Goal: Task Accomplishment & Management: Manage account settings

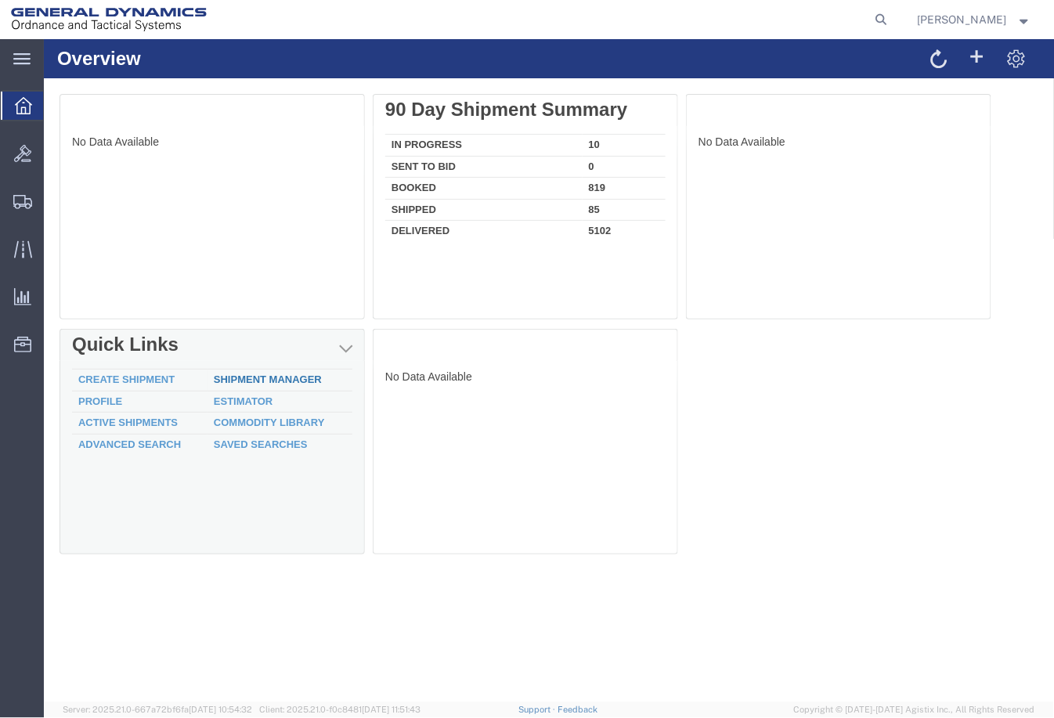
click at [294, 383] on link "Shipment Manager" at bounding box center [267, 379] width 108 height 12
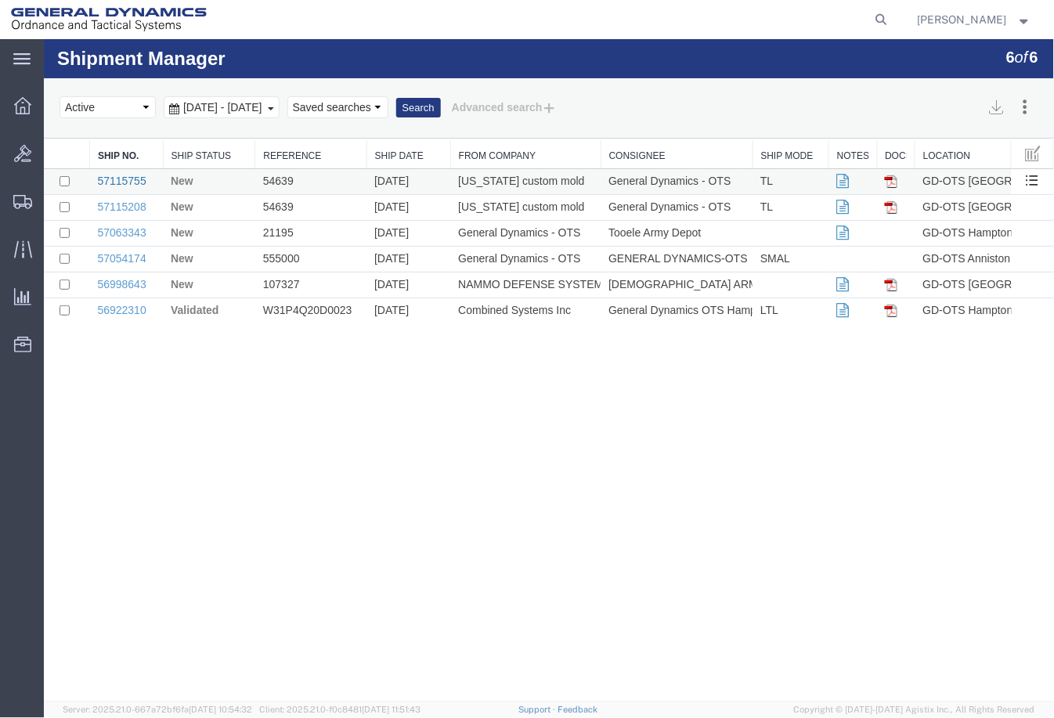
click at [122, 176] on link "57115755" at bounding box center [120, 180] width 49 height 13
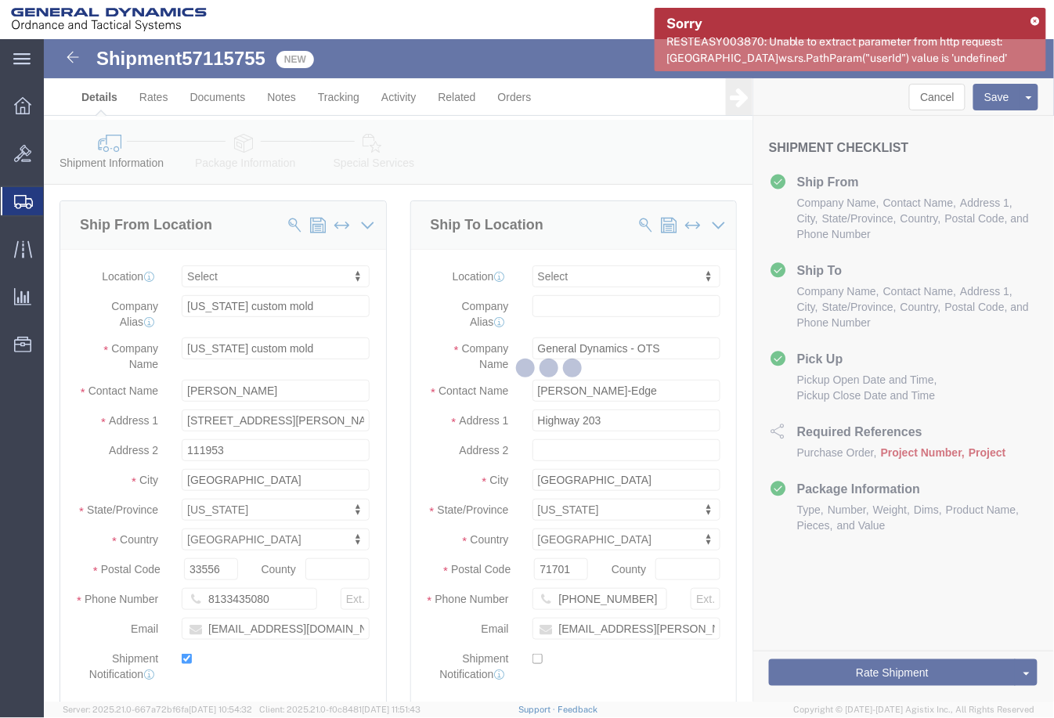
select select
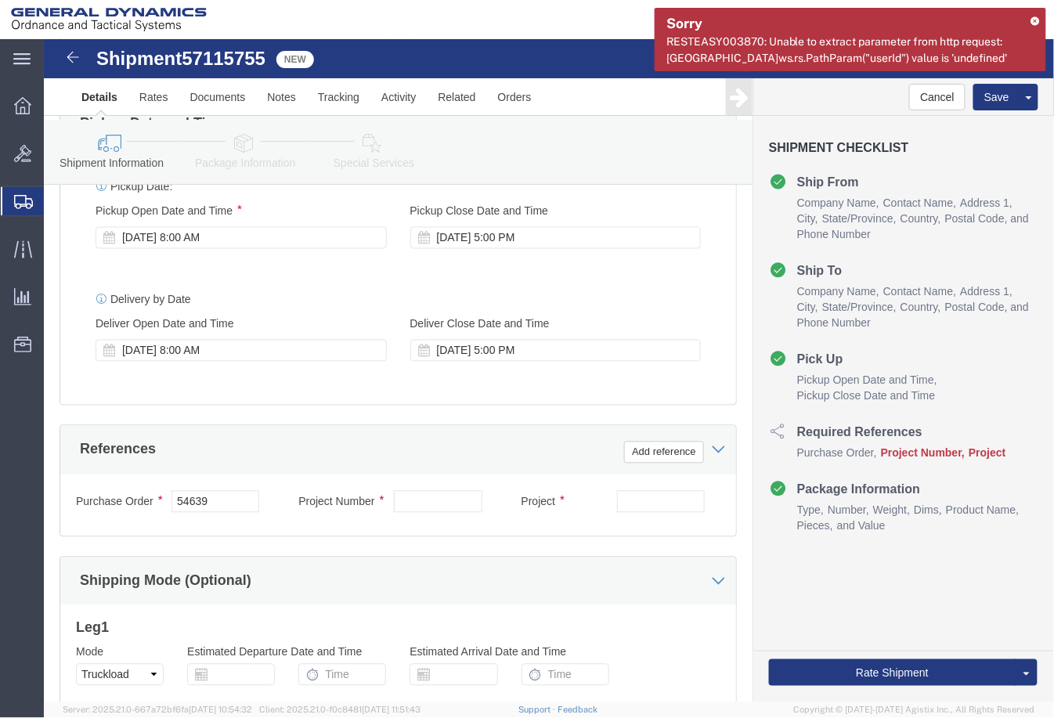
scroll to position [783, 0]
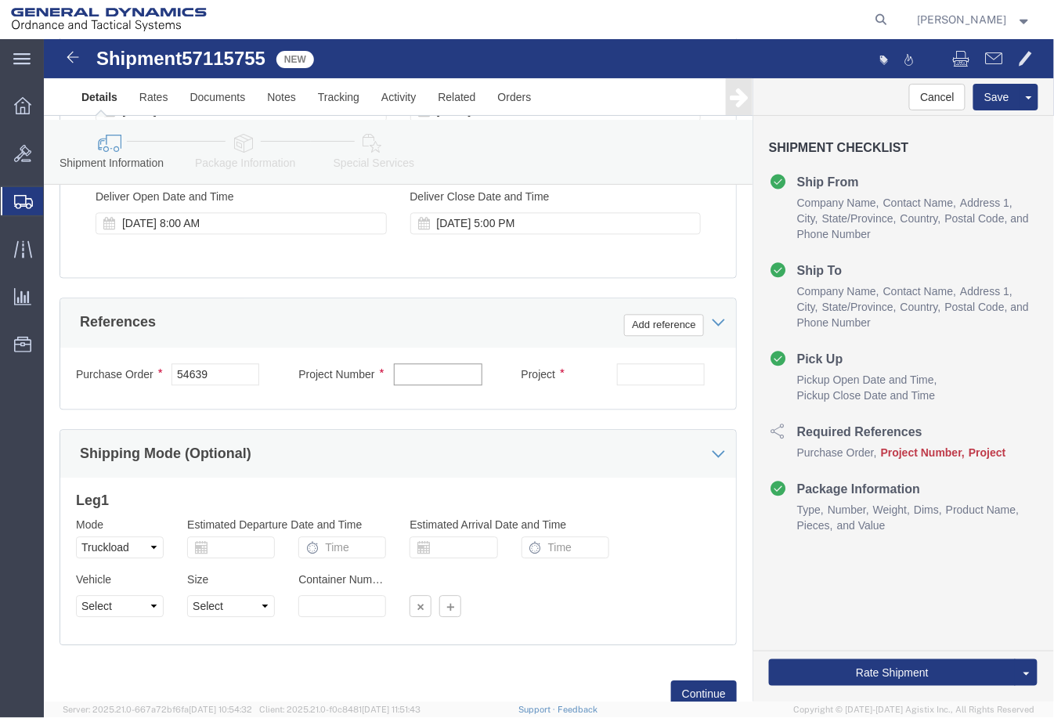
click input "text"
paste input "40100235"
type input "40100235"
click input "text"
paste input "MACS DO 5 M231-M232A2"
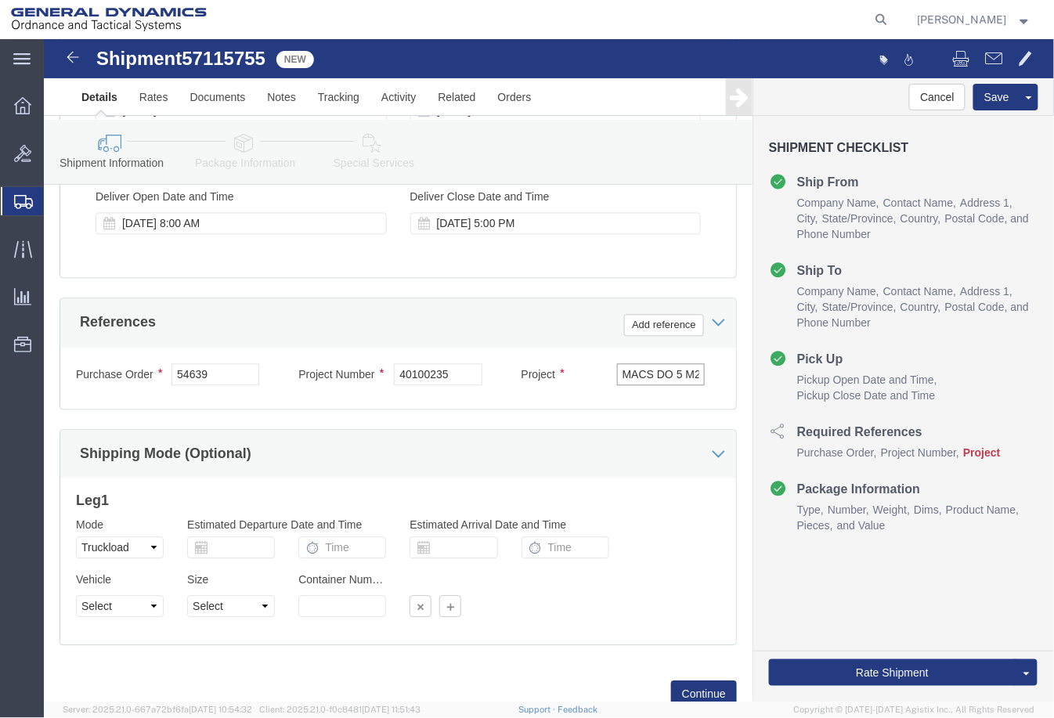
scroll to position [0, 59]
type input "MACS DO 5 M231-M232A2"
click select "Select 1-Ton (PSS) 10 Wheel 10 Yard Dump Truck 20 Yard Dump Truck Bobtail Botto…"
select select "BXVN"
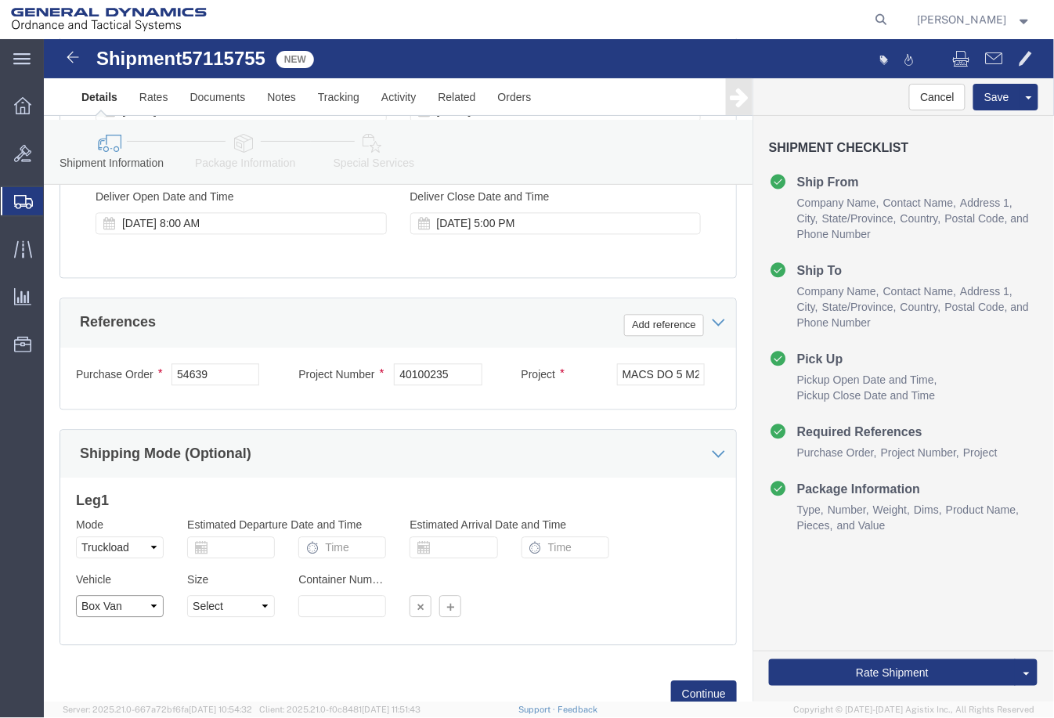
click select "Select 1-Ton (PSS) 10 Wheel 10 Yard Dump Truck 20 Yard Dump Truck Bobtail Botto…"
click select "Select 28 Feet 53 Feet 20 Feet 40 Feet 35 Feet 48 Feet"
select select "53FT"
click select "Select 28 Feet 53 Feet 20 Feet 40 Feet 35 Feet 48 Feet"
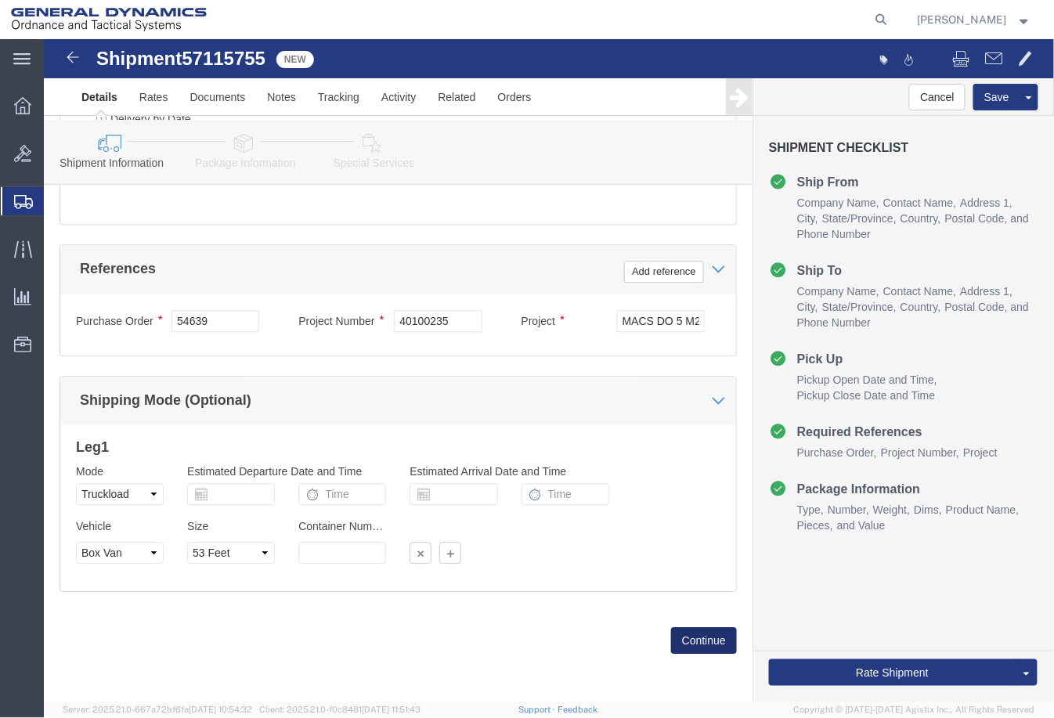
click button "Continue"
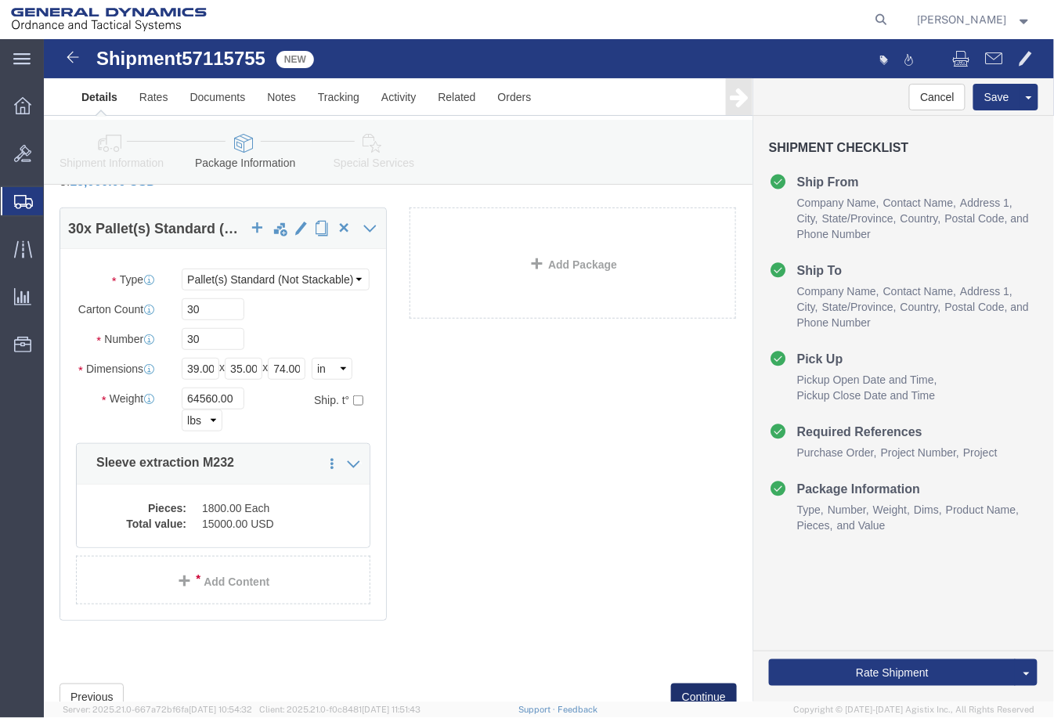
scroll to position [119, 0]
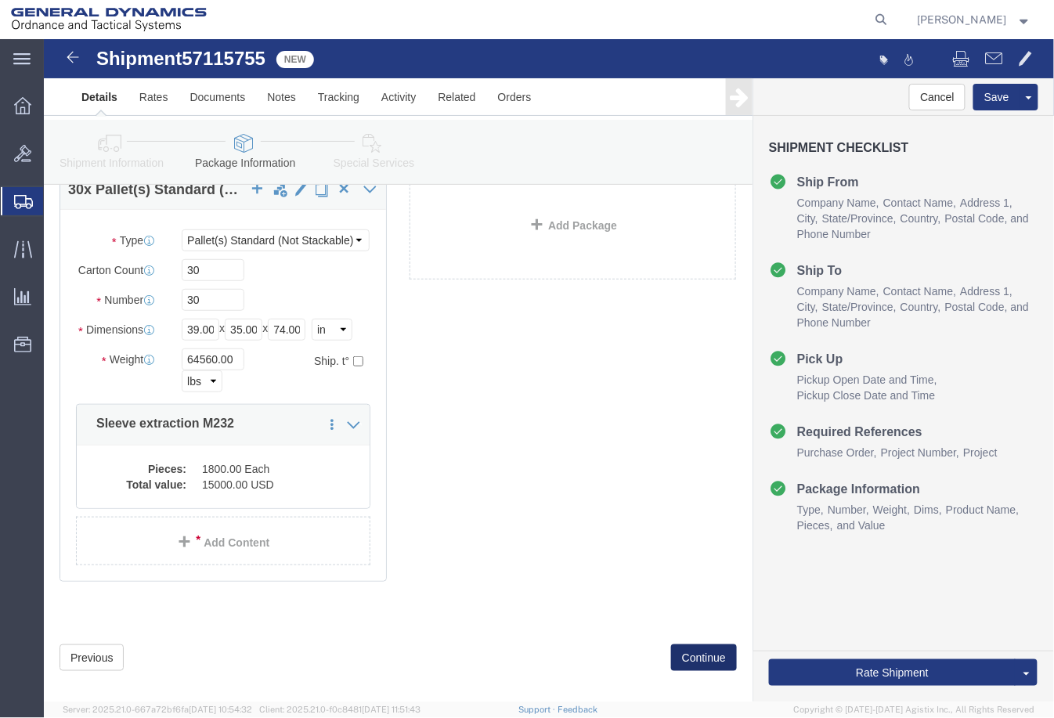
click button "Continue"
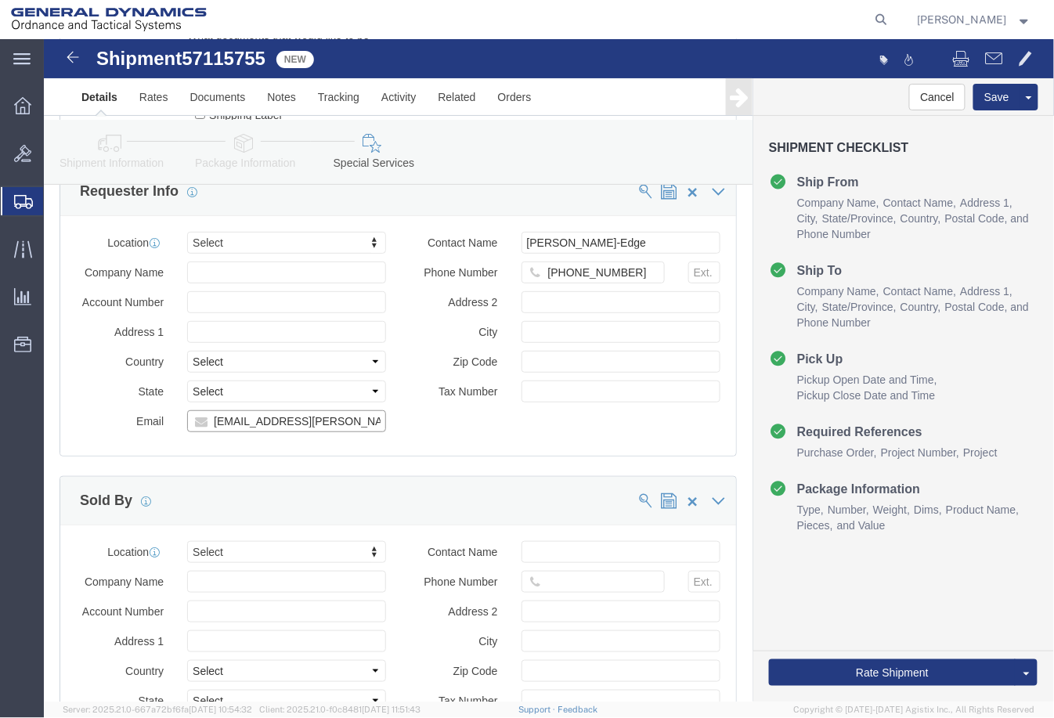
scroll to position [0, 0]
drag, startPoint x: 320, startPoint y: 370, endPoint x: 88, endPoint y: 368, distance: 232.6
click div "Email ginji.welch-edge@gd-ots.com, marie.monarch@gd-ots.com"
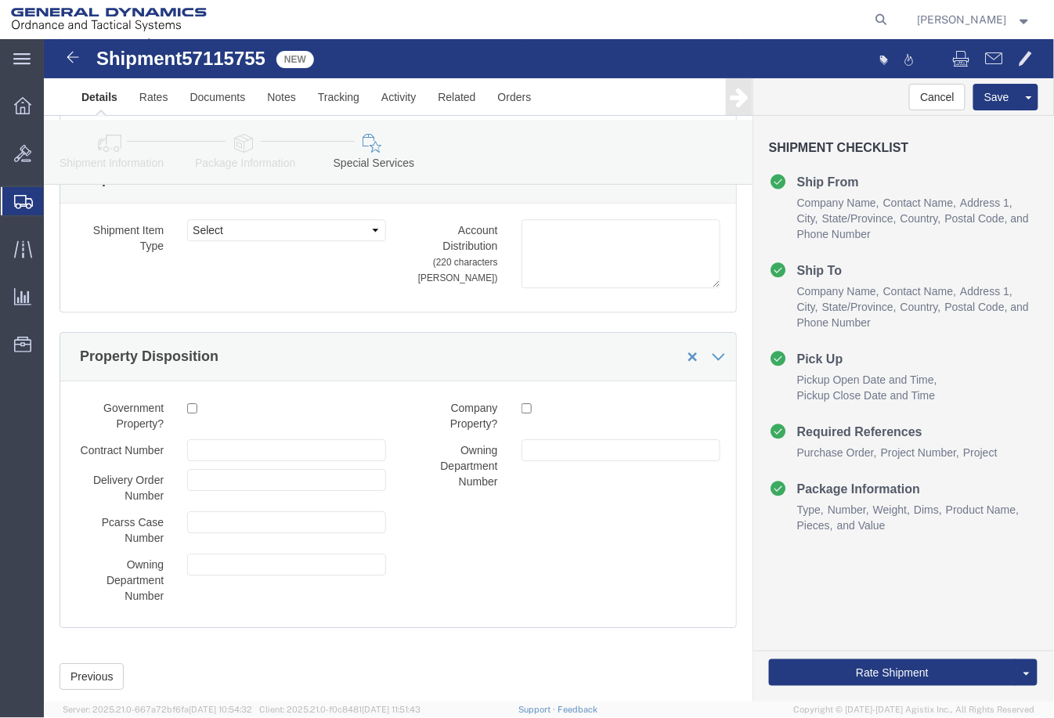
scroll to position [2707, 0]
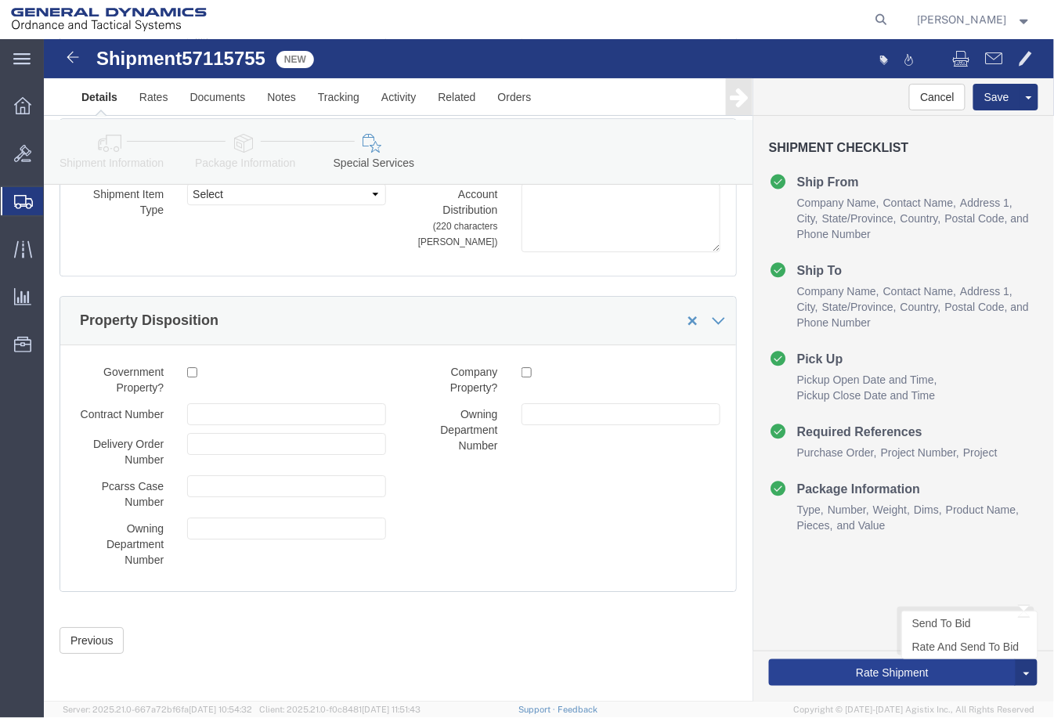
type input "[PERSON_NAME][EMAIL_ADDRESS][DOMAIN_NAME]"
click button "Rate Shipment"
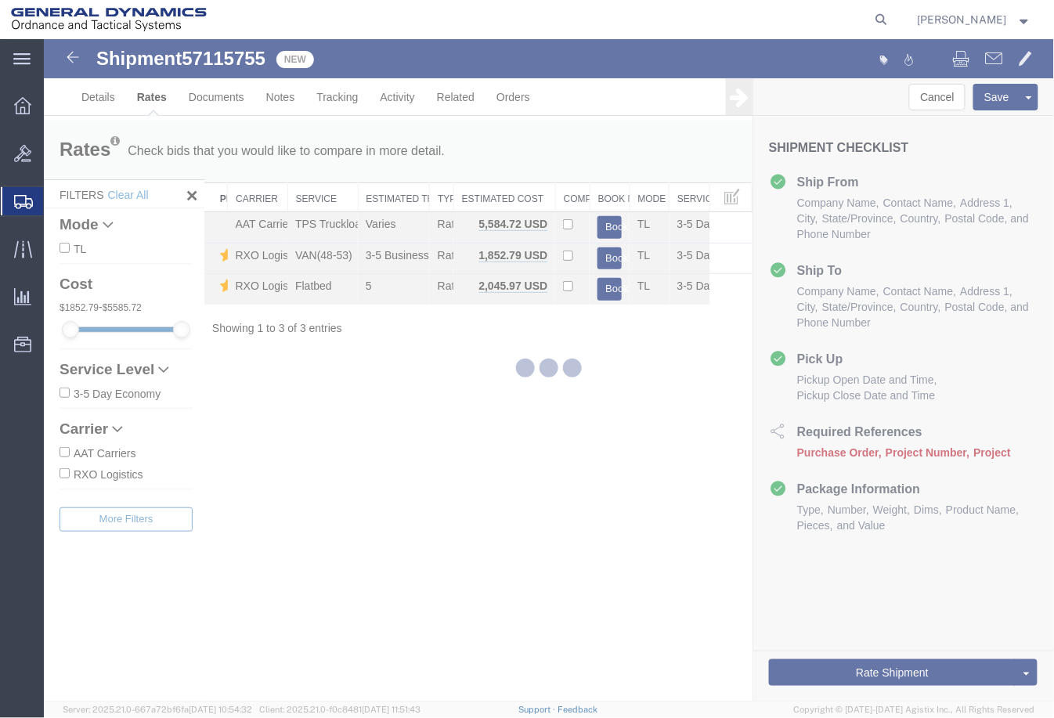
scroll to position [0, 0]
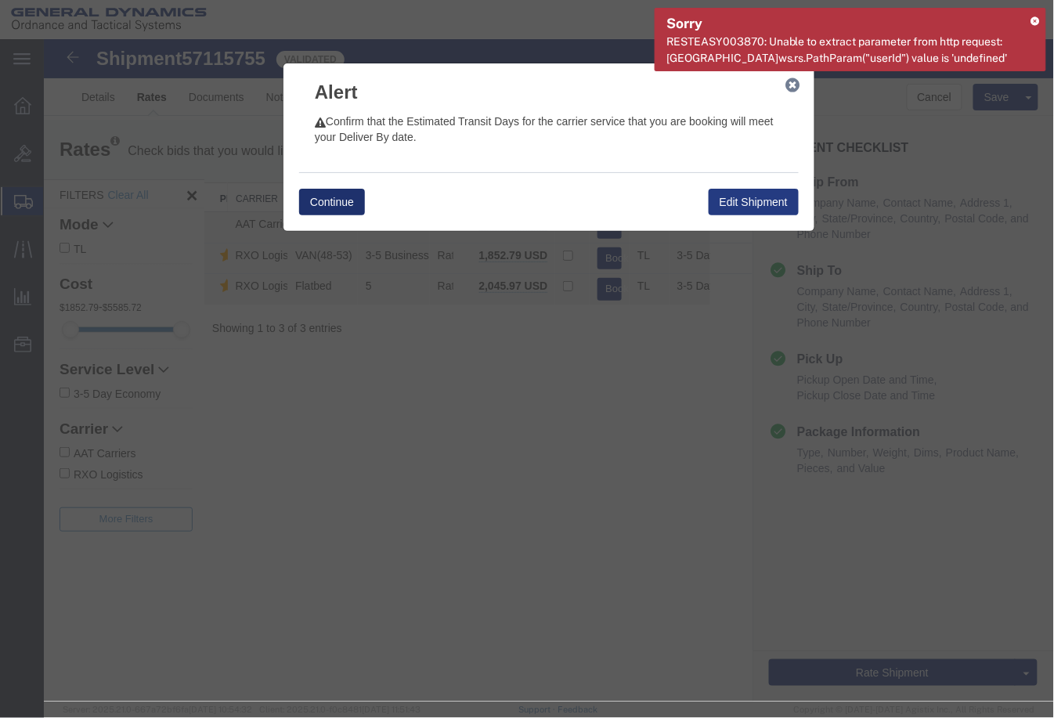
click at [324, 197] on button "Continue" at bounding box center [331, 201] width 66 height 27
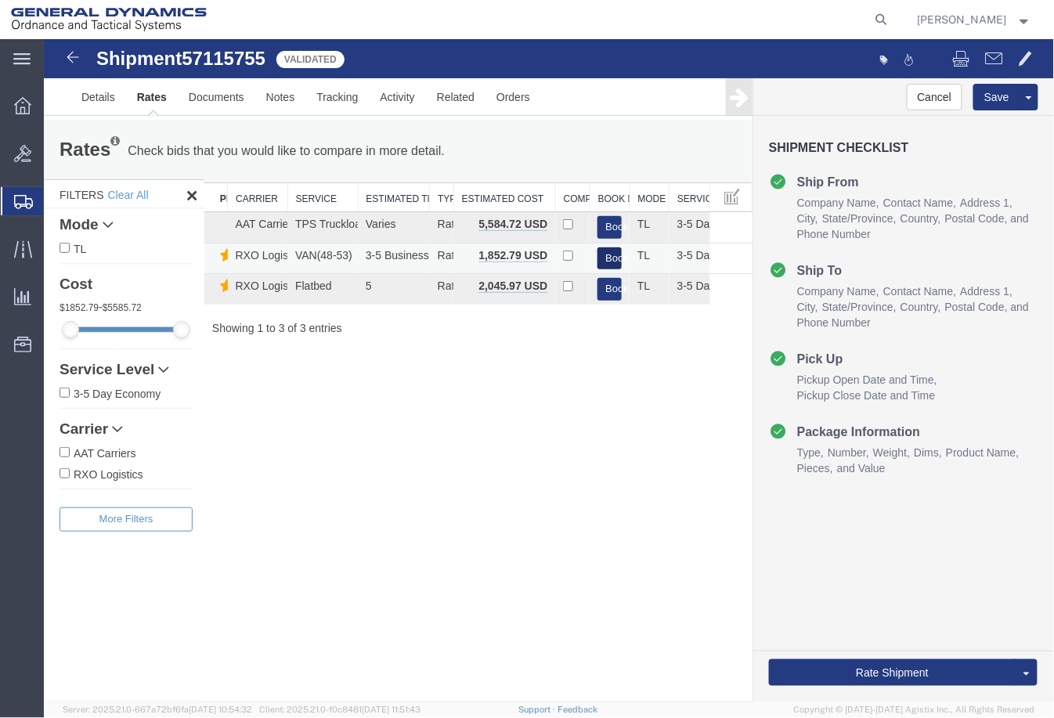
click at [612, 261] on button "Book" at bounding box center [609, 258] width 24 height 23
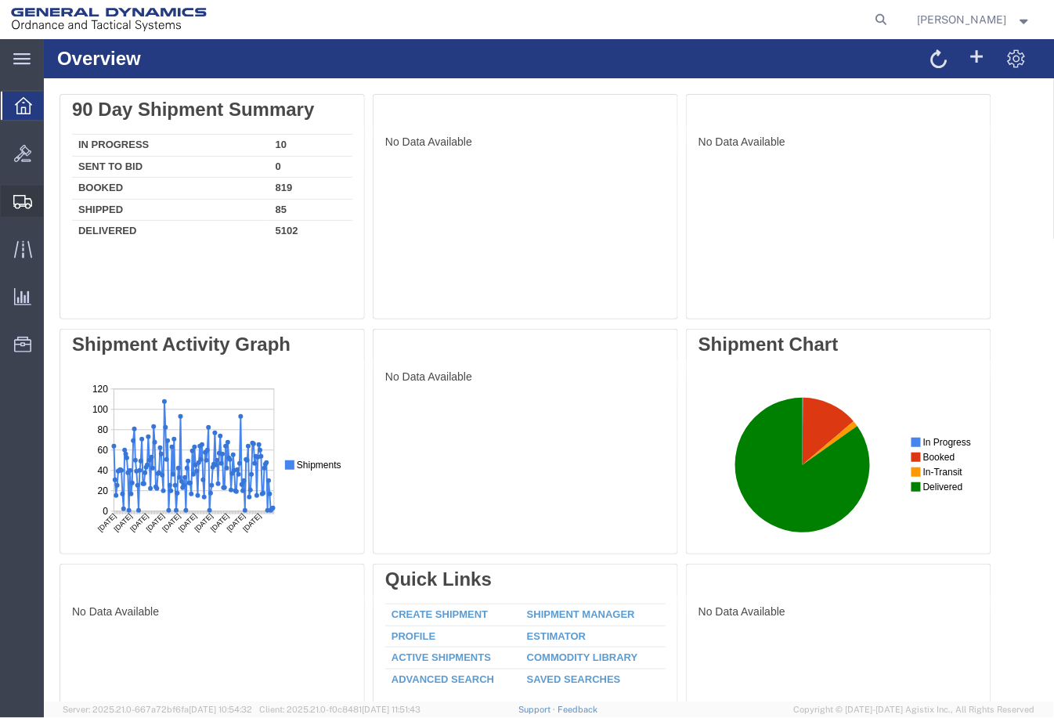
click at [0, 0] on span "Shipment Manager" at bounding box center [0, 0] width 0 height 0
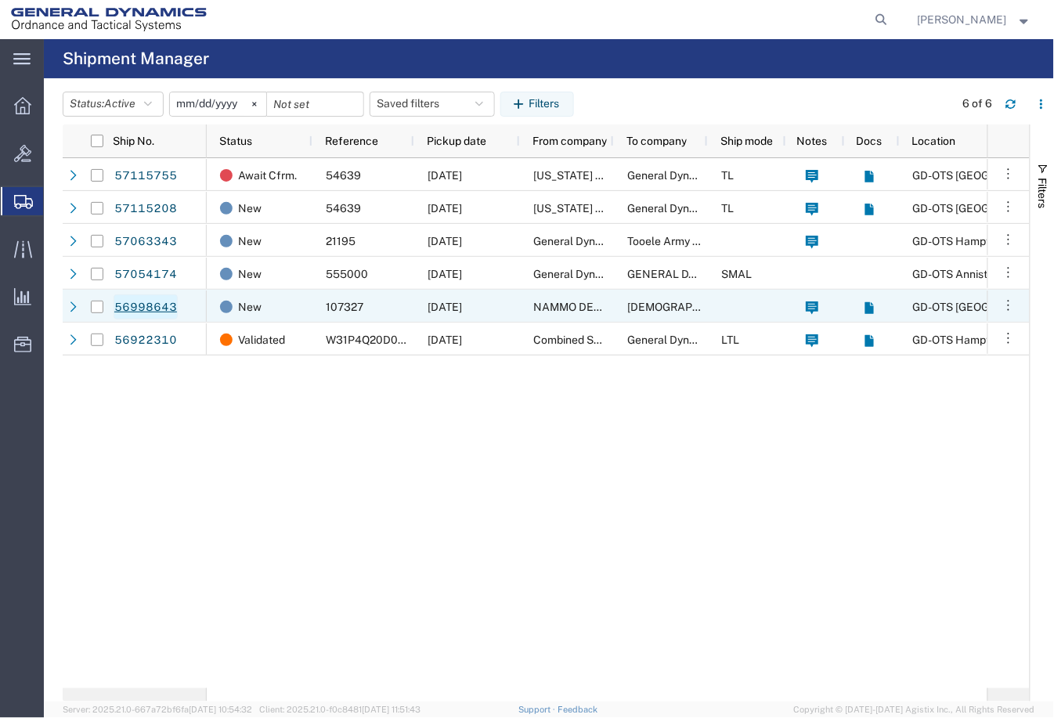
click at [159, 303] on link "56998643" at bounding box center [146, 306] width 64 height 25
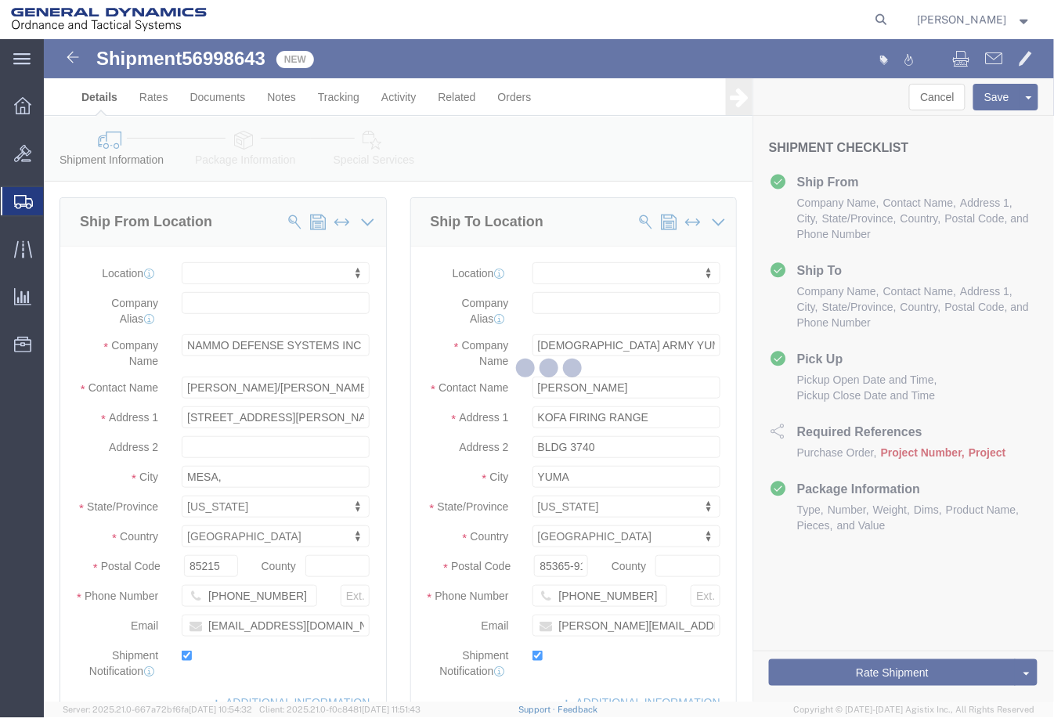
select select
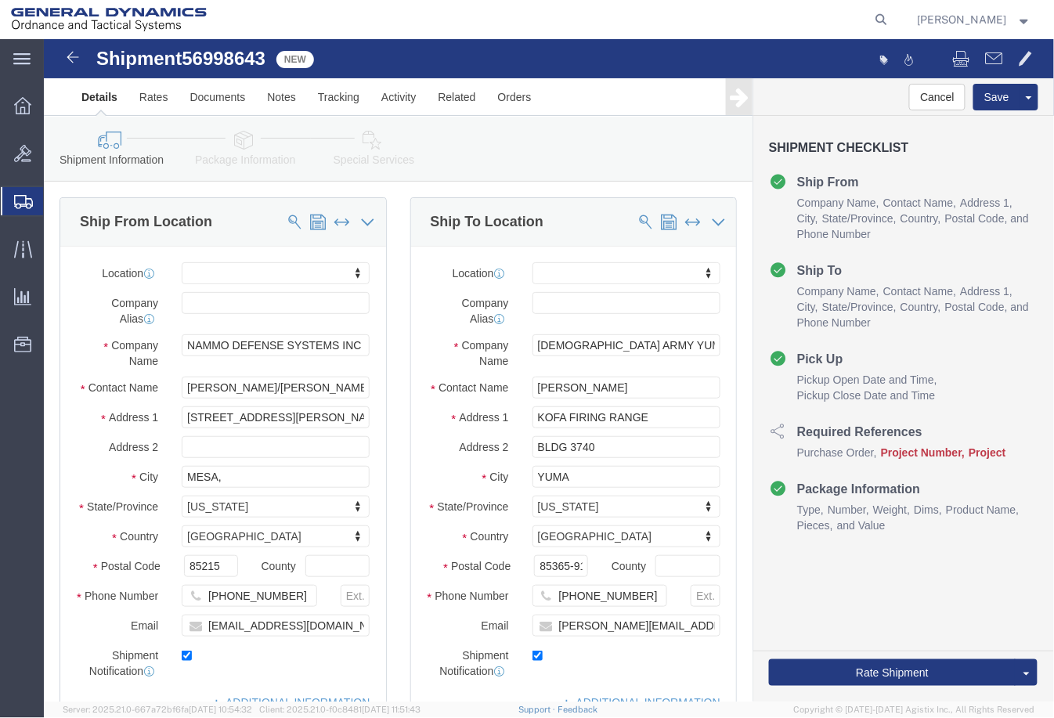
scroll to position [521, 0]
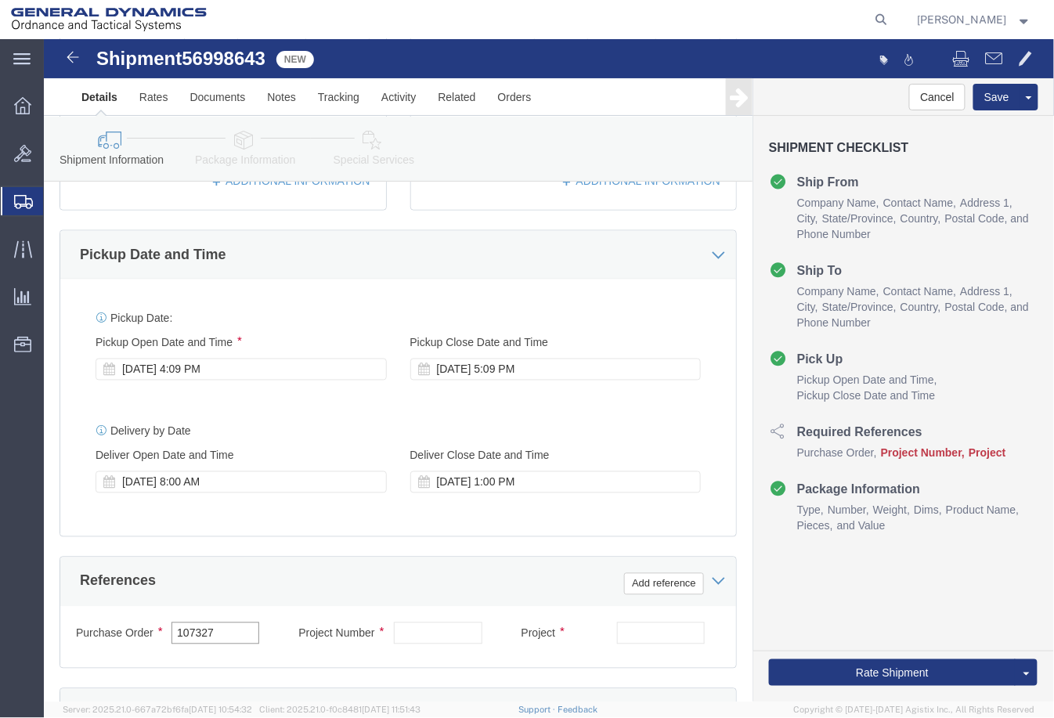
drag, startPoint x: 184, startPoint y: 601, endPoint x: 54, endPoint y: 588, distance: 130.6
click div "Purchase Order 107327 Project Number Project Select Account Type Activity ID Ai…"
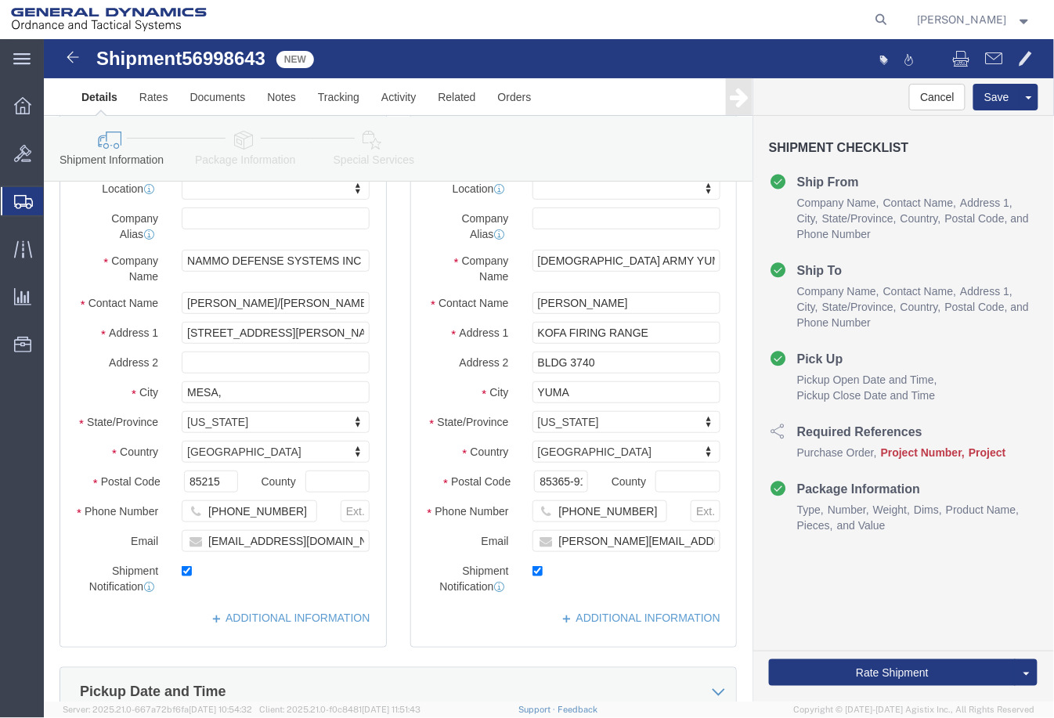
scroll to position [0, 0]
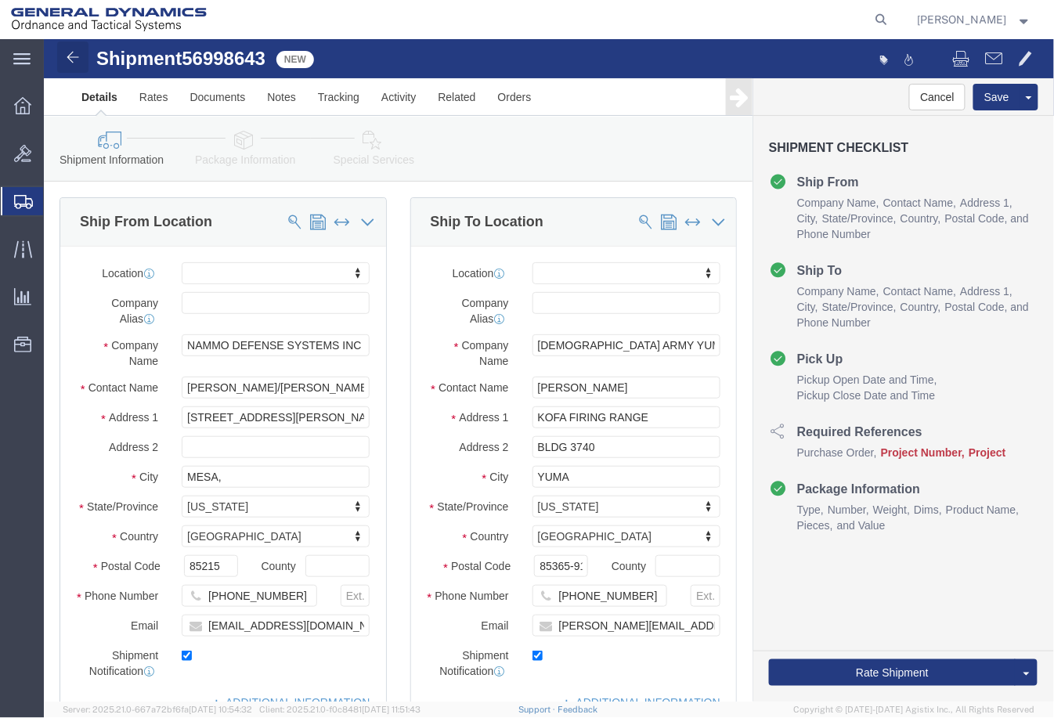
click link
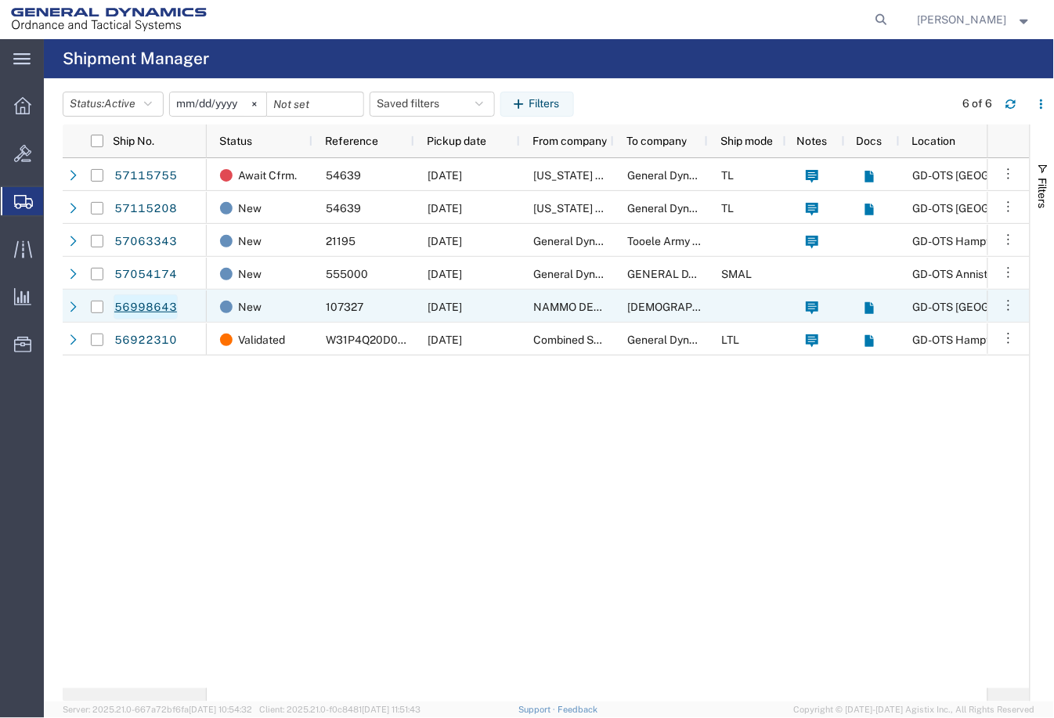
click at [135, 308] on link "56998643" at bounding box center [146, 306] width 64 height 25
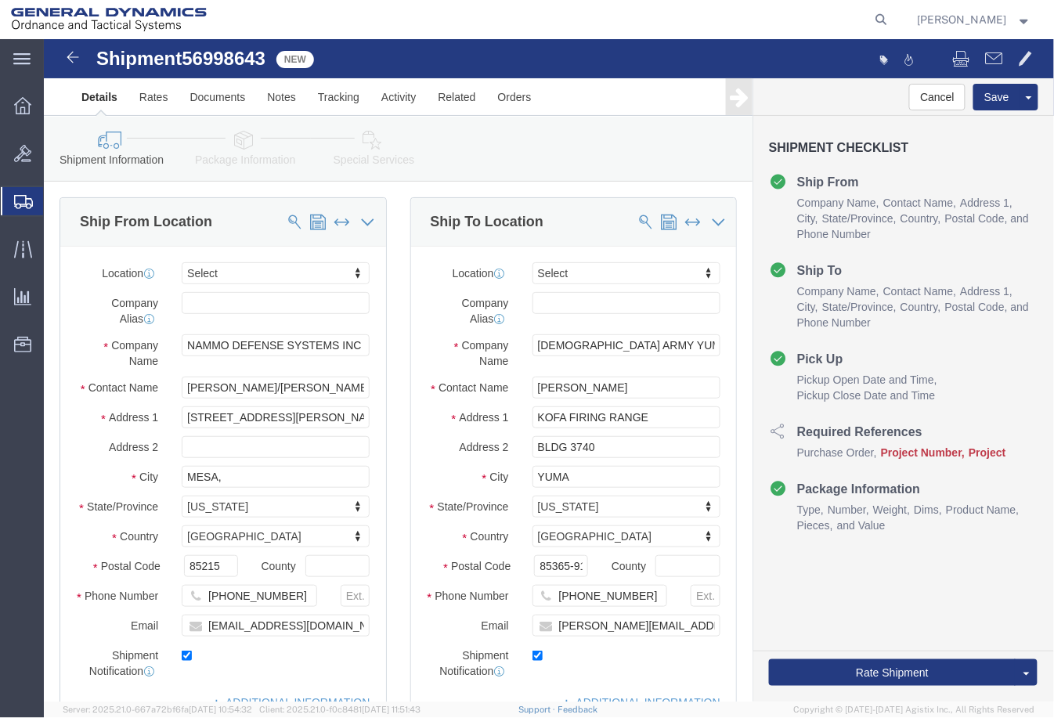
select select
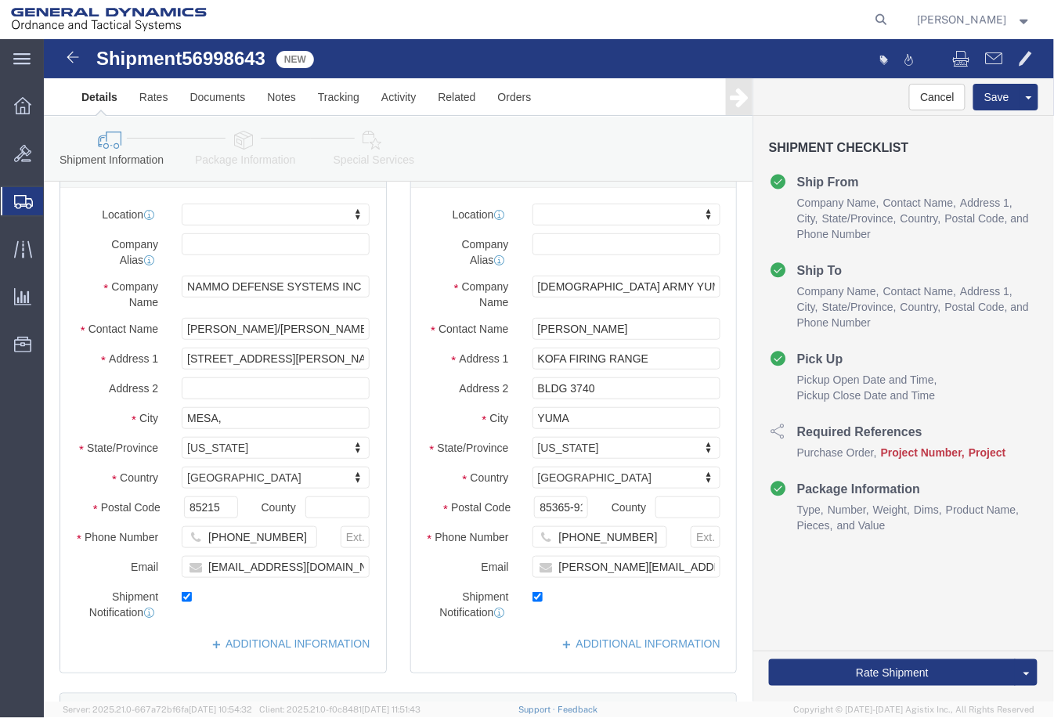
scroll to position [87, 0]
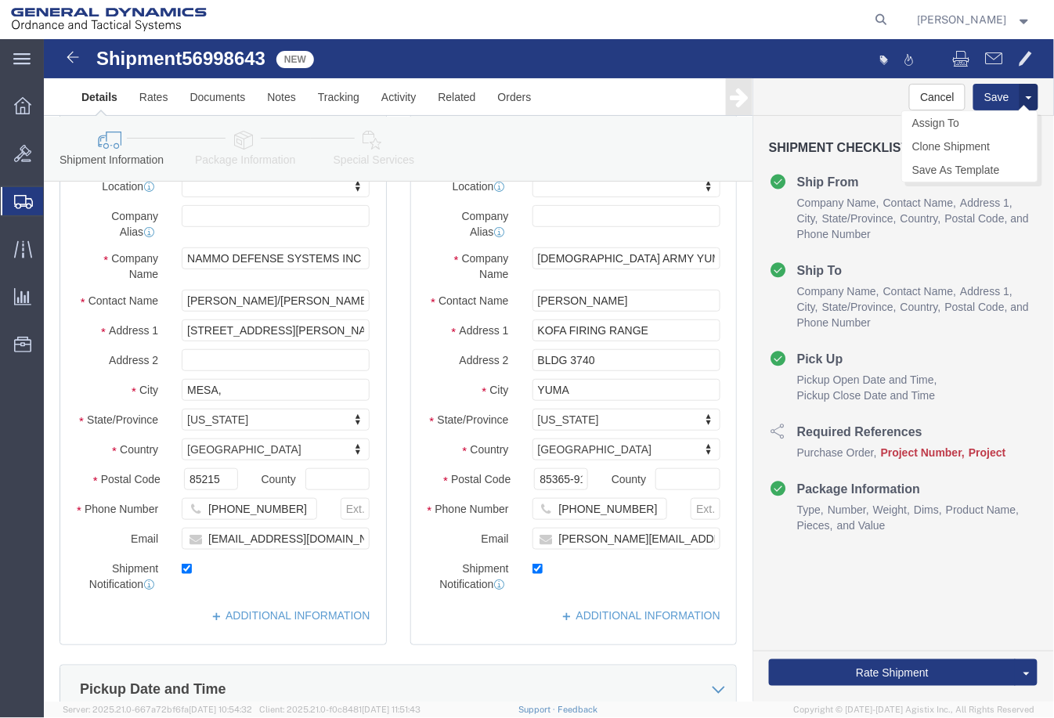
click button
click link "Assign To"
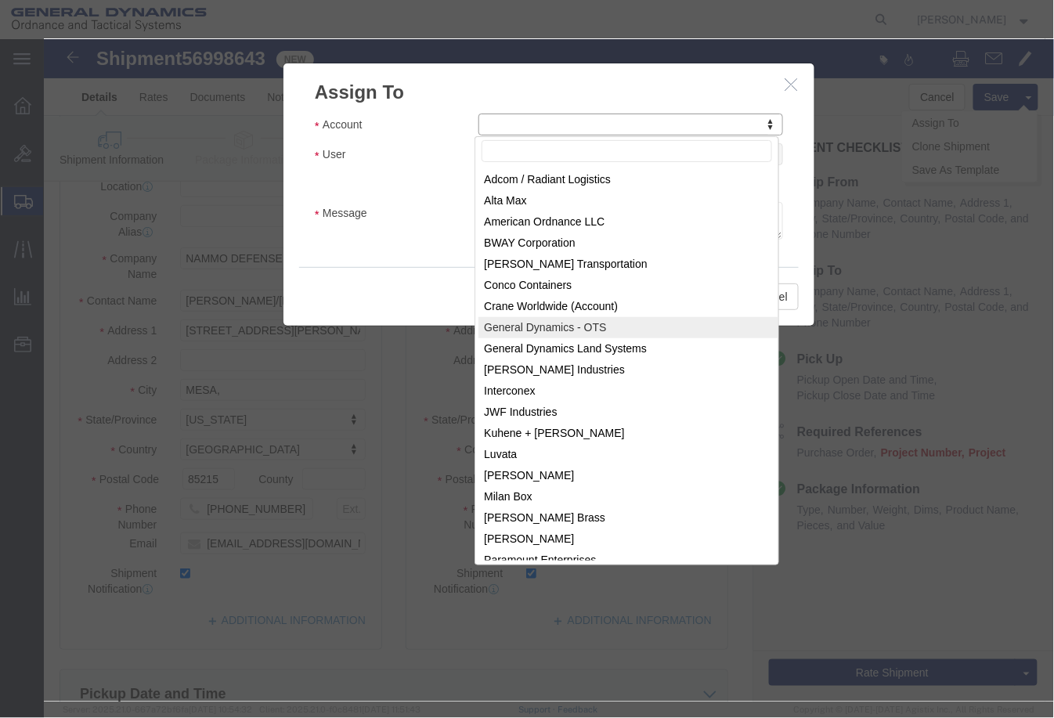
select select "96"
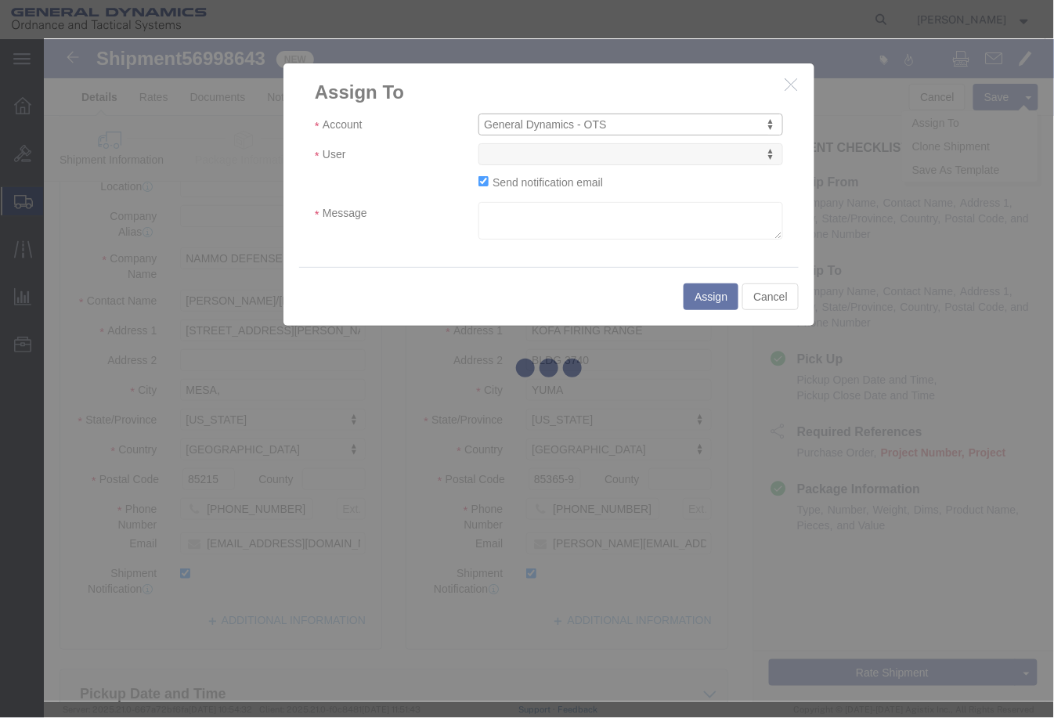
select select
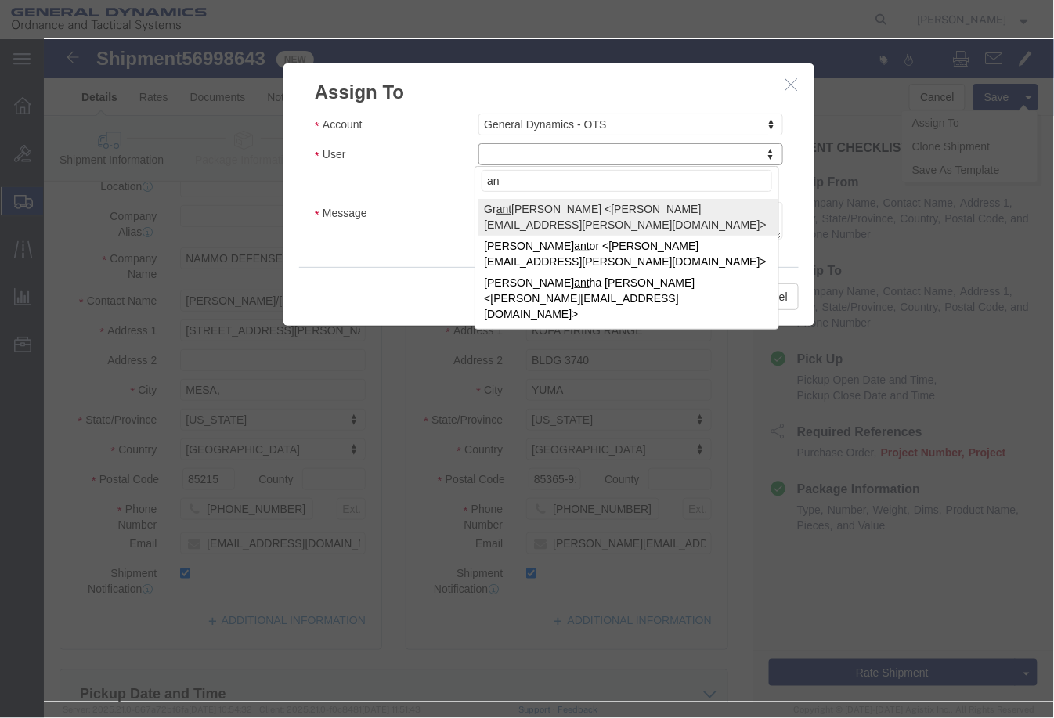
type input "a"
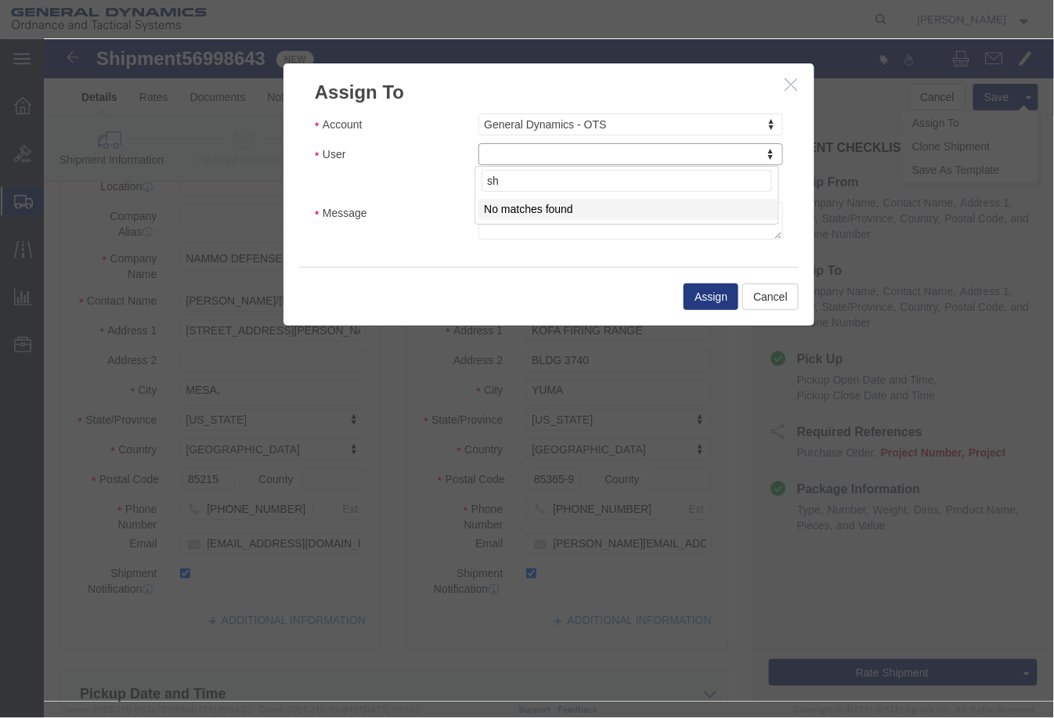
type input "s"
type input "a"
type input "[PERSON_NAME][EMAIL_ADDRESS][PERSON_NAME][DOMAIN_NAME]"
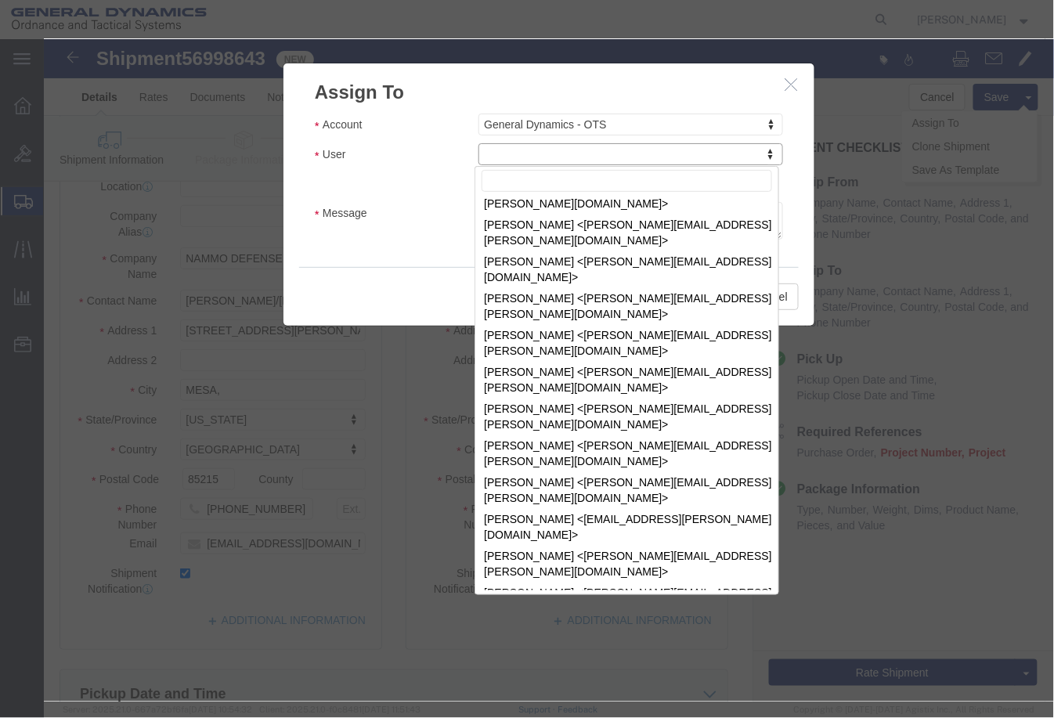
scroll to position [2304, 0]
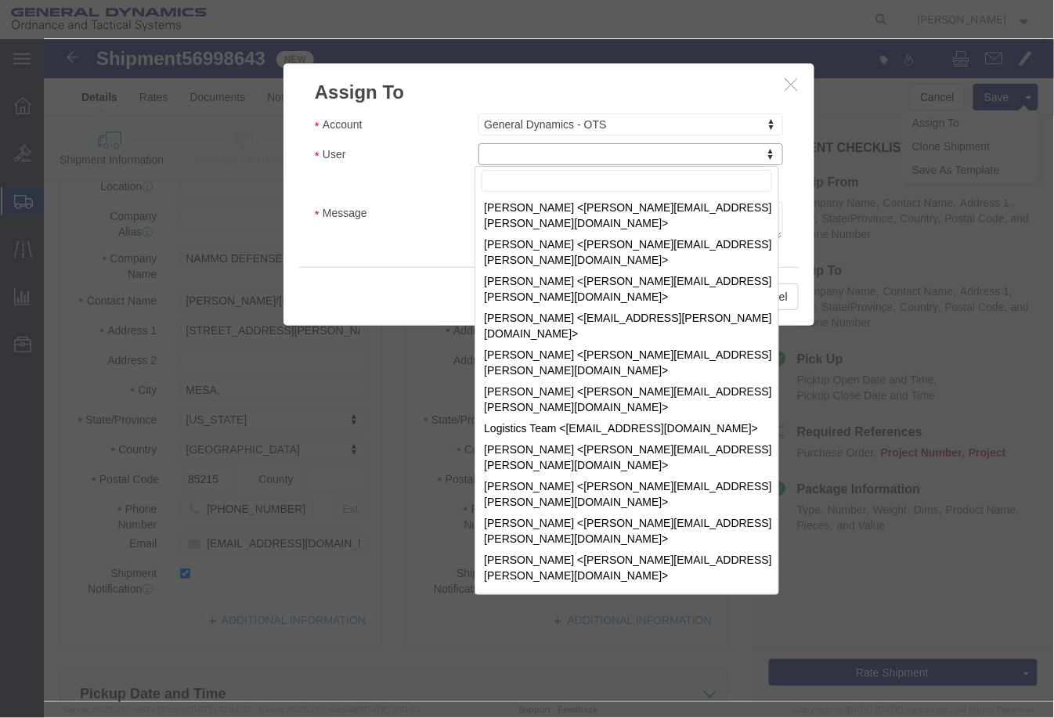
select select "69032"
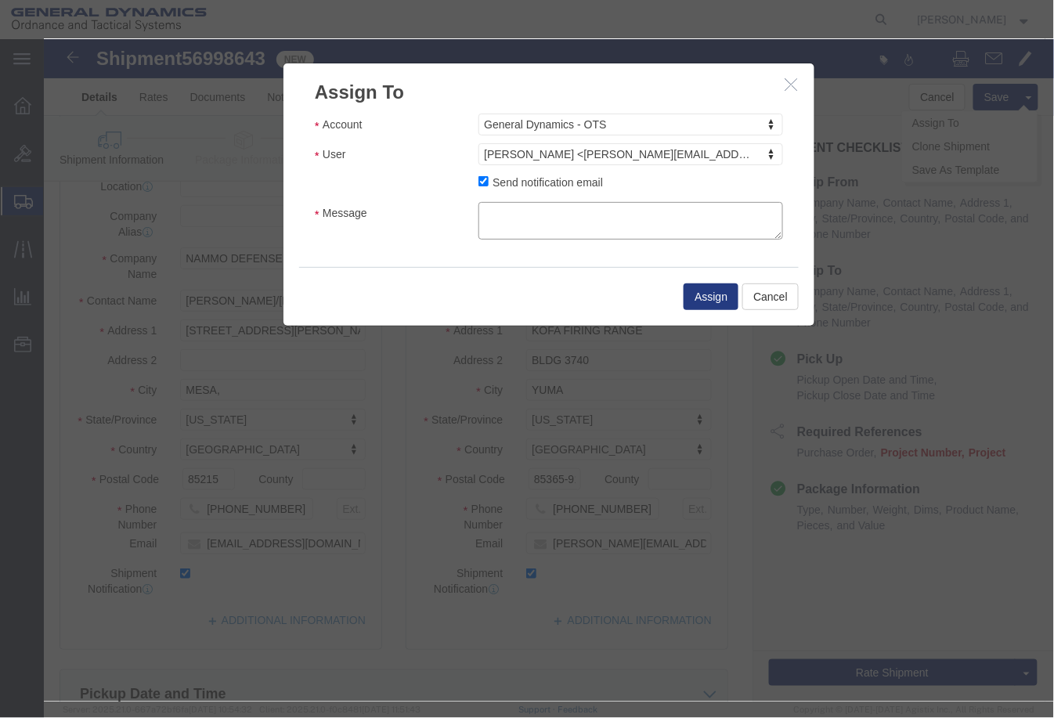
drag, startPoint x: 544, startPoint y: 177, endPoint x: 541, endPoint y: 166, distance: 11.4
click textarea "Message"
type textarea "[PERSON_NAME], This isn't a Niceville order. Can you forward to the correct per…"
click button "Assign"
